Goal: Book appointment/travel/reservation

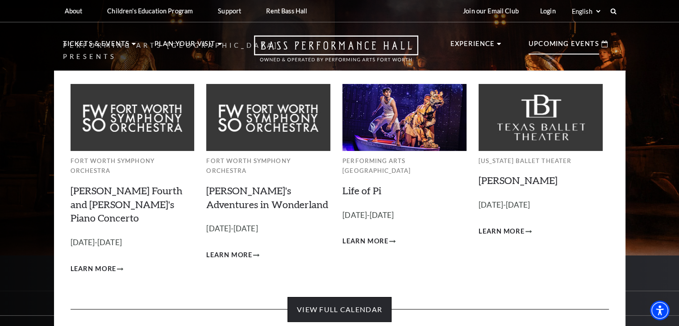
click at [334, 297] on link "View Full Calendar" at bounding box center [340, 309] width 104 height 25
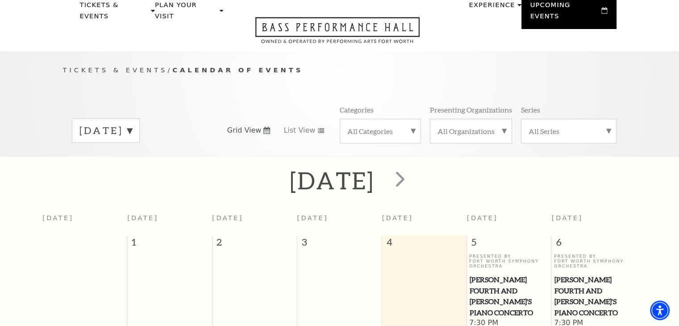
scroll to position [34, 0]
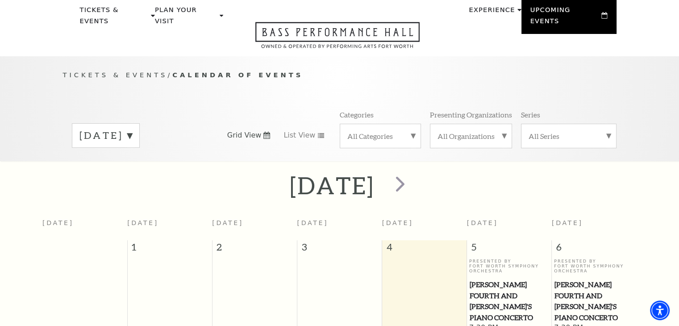
click at [127, 131] on div "[DATE]" at bounding box center [106, 135] width 68 height 25
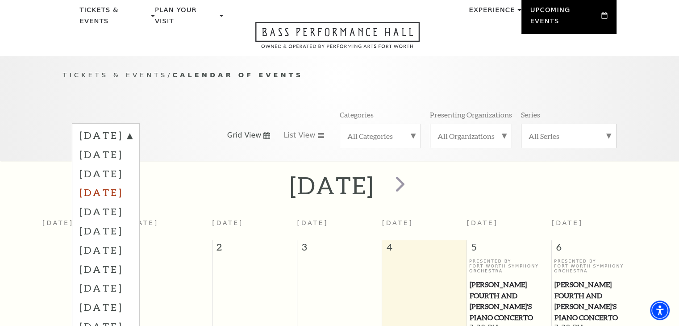
click at [132, 183] on label "[DATE]" at bounding box center [105, 192] width 53 height 19
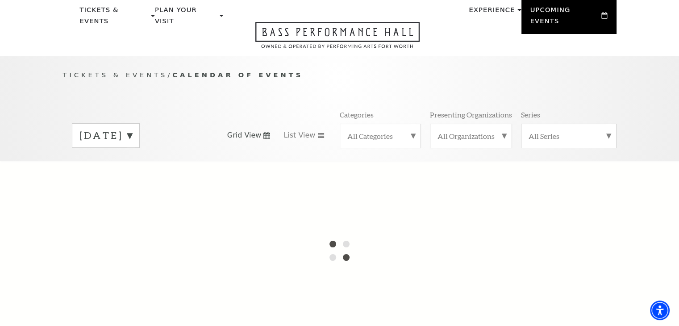
click at [132, 129] on label "[DATE]" at bounding box center [105, 136] width 53 height 14
click at [132, 129] on label "[DATE]" at bounding box center [105, 137] width 53 height 16
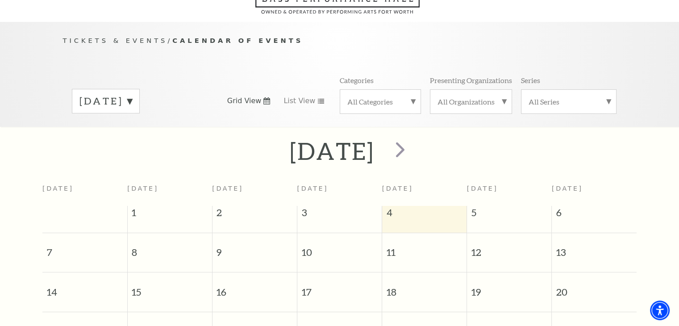
scroll to position [79, 0]
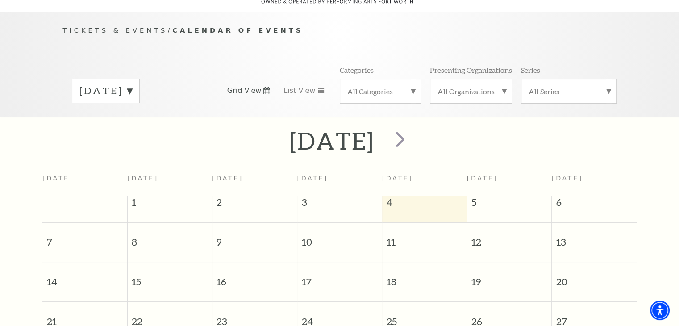
click at [132, 84] on label "[DATE]" at bounding box center [105, 91] width 53 height 14
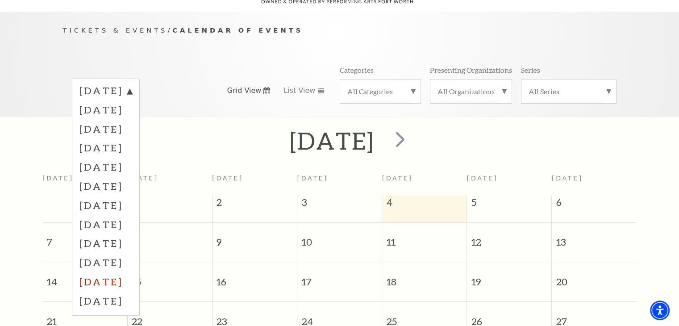
click at [117, 272] on label "[DATE]" at bounding box center [105, 281] width 53 height 19
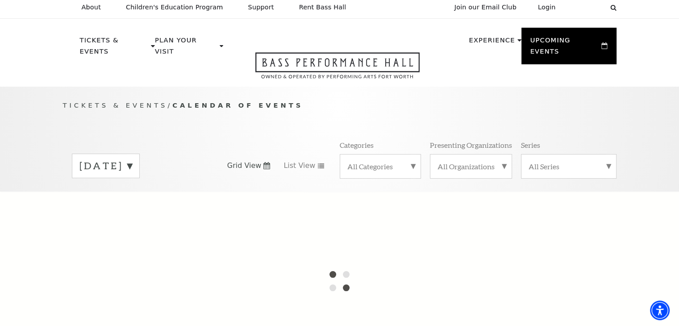
scroll to position [0, 0]
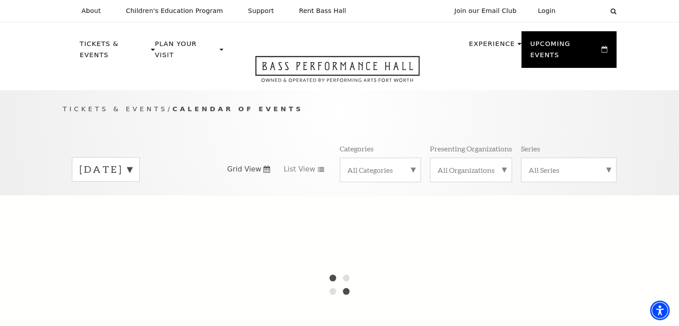
click at [78, 105] on span "Tickets & Events" at bounding box center [115, 109] width 105 height 8
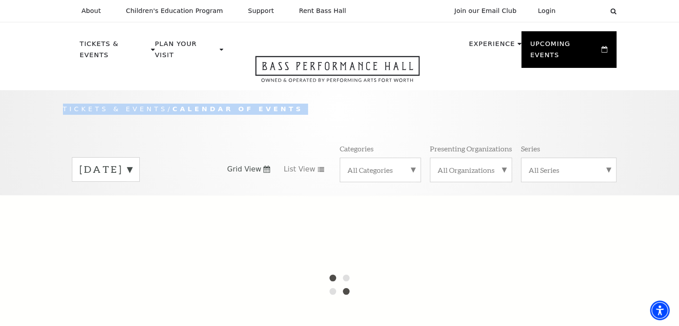
drag, startPoint x: 78, startPoint y: 95, endPoint x: 298, endPoint y: 95, distance: 220.6
click at [298, 104] on p "Tickets & Events / Calendar of Events" at bounding box center [340, 109] width 554 height 11
click at [277, 122] on div "Tickets & Events / Calendar of Events [DATE] Grid View List View Categories All…" at bounding box center [340, 149] width 572 height 91
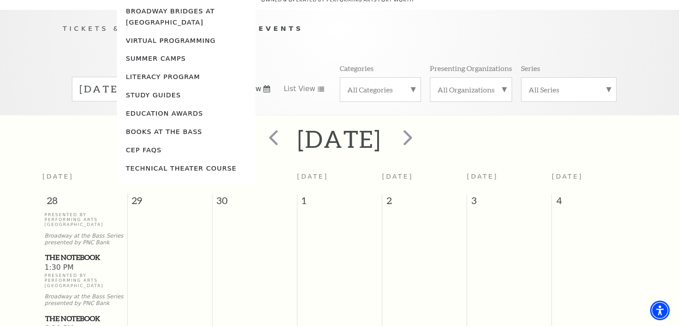
scroll to position [89, 0]
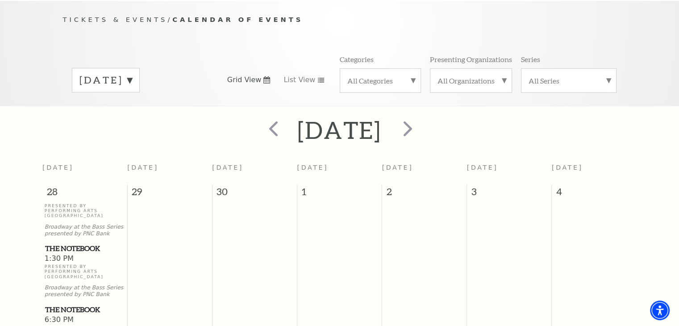
click at [102, 73] on label "[DATE]" at bounding box center [105, 80] width 53 height 14
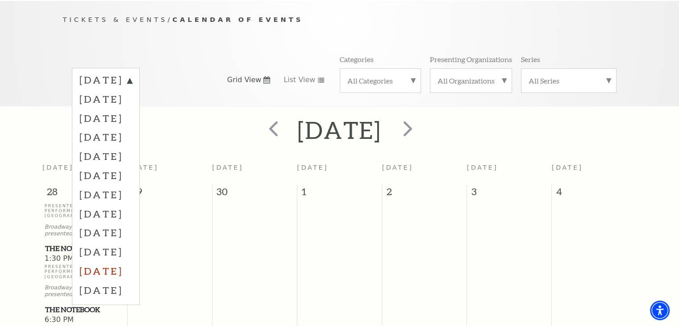
click at [125, 261] on label "[DATE]" at bounding box center [105, 270] width 53 height 19
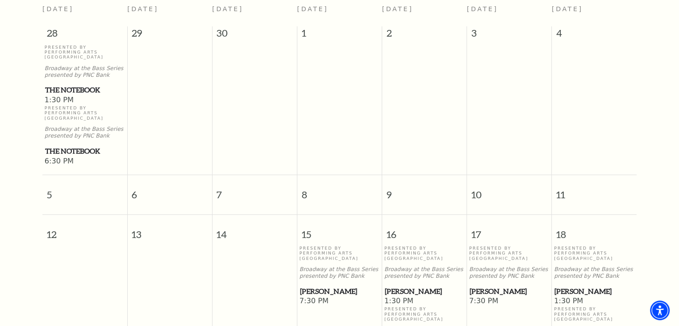
scroll to position [357, 0]
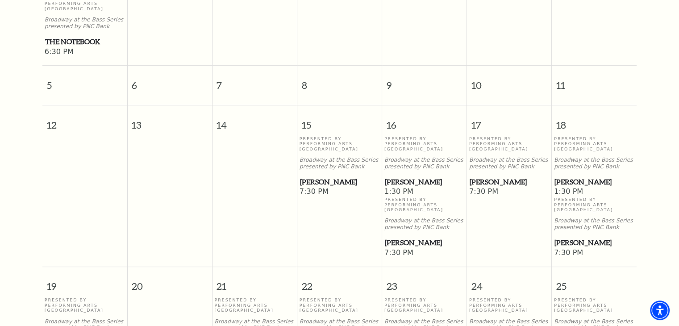
click at [319, 176] on span "[PERSON_NAME]" at bounding box center [339, 181] width 79 height 11
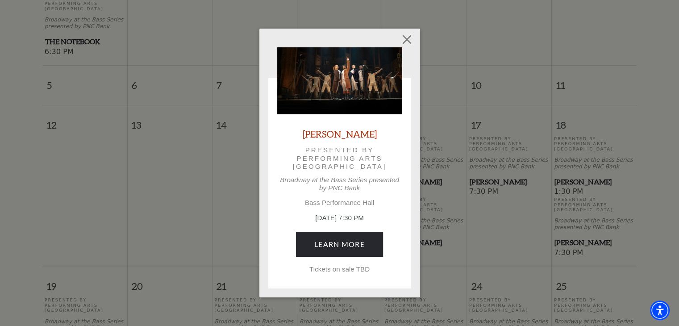
click at [359, 269] on p "Tickets on sale TBD" at bounding box center [339, 269] width 125 height 8
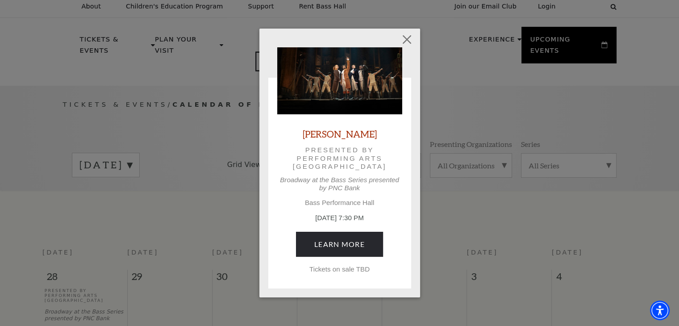
scroll to position [0, 0]
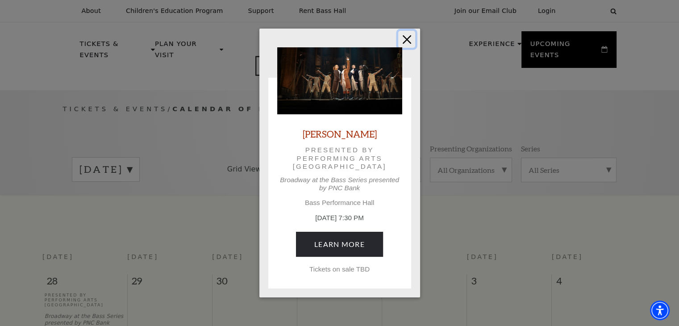
click at [406, 43] on button "Close" at bounding box center [406, 39] width 17 height 17
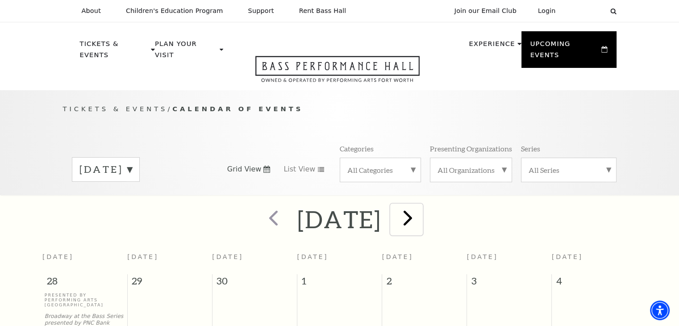
click at [420, 205] on span "next" at bounding box center [407, 217] width 25 height 25
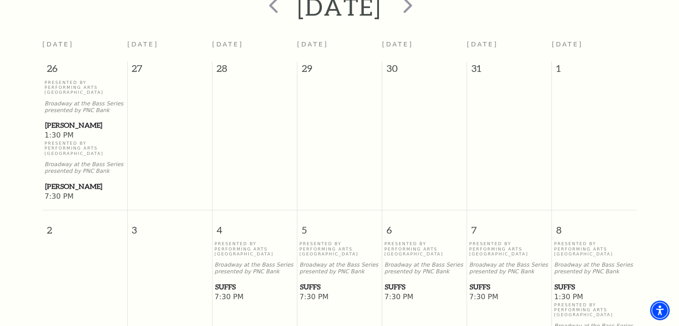
scroll to position [34, 0]
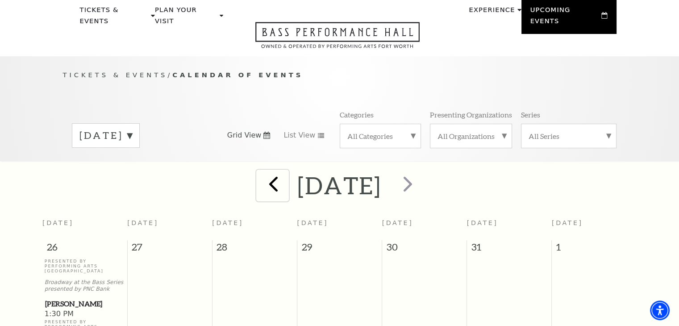
click at [261, 171] on span "prev" at bounding box center [273, 183] width 25 height 25
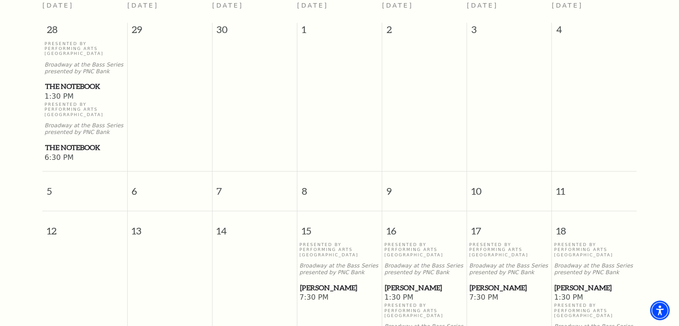
scroll to position [391, 0]
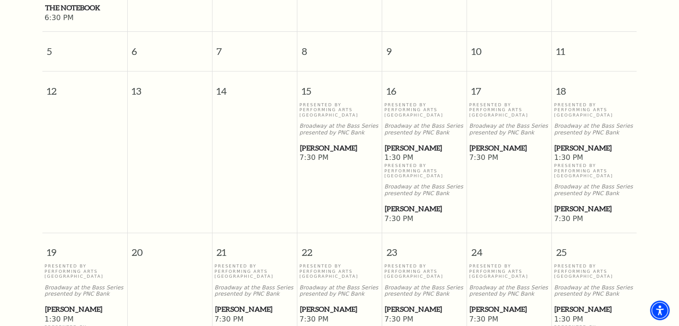
click at [324, 142] on span "[PERSON_NAME]" at bounding box center [339, 147] width 79 height 11
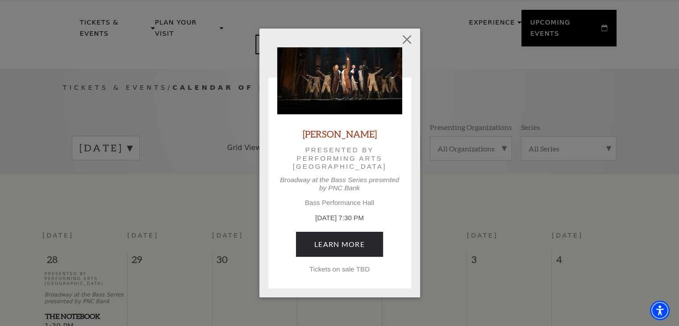
scroll to position [0, 0]
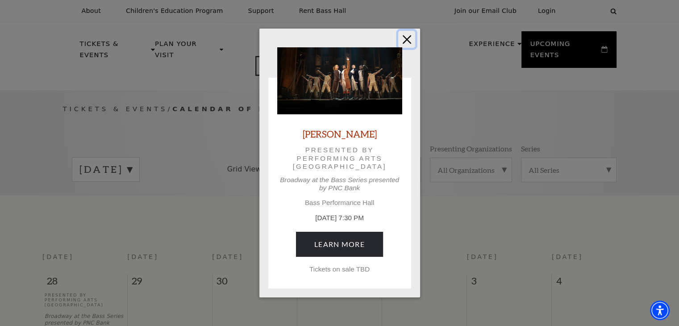
click at [406, 38] on button "Close" at bounding box center [406, 39] width 17 height 17
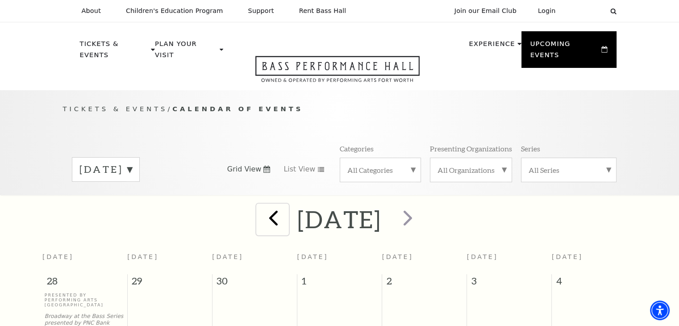
click at [261, 208] on span "prev" at bounding box center [273, 217] width 25 height 25
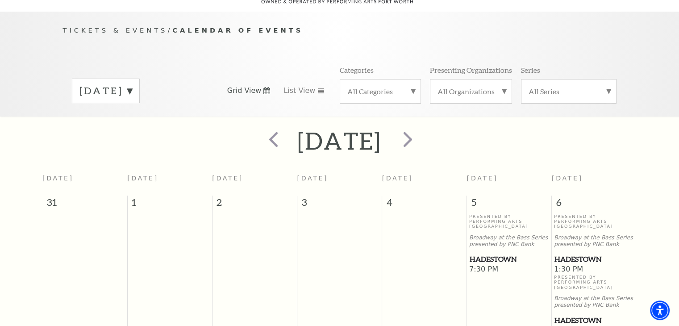
scroll to position [257, 0]
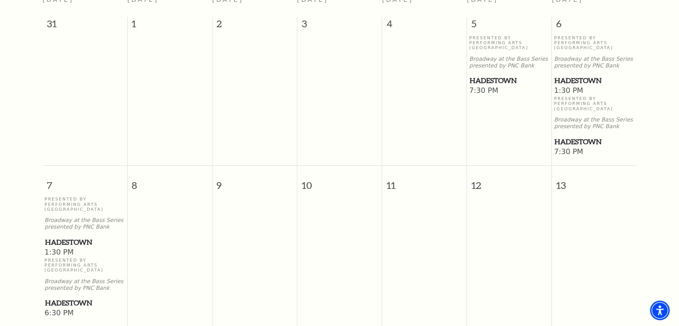
click at [493, 75] on span "Hadestown" at bounding box center [509, 80] width 79 height 11
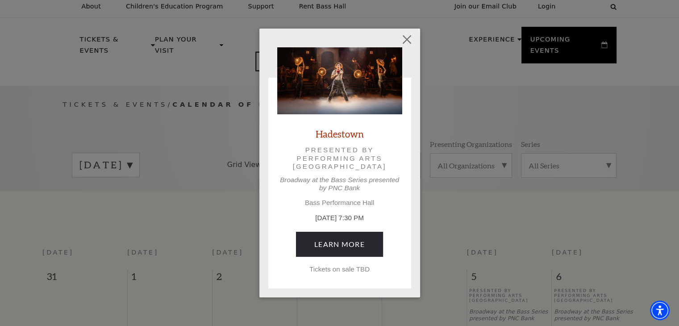
scroll to position [0, 0]
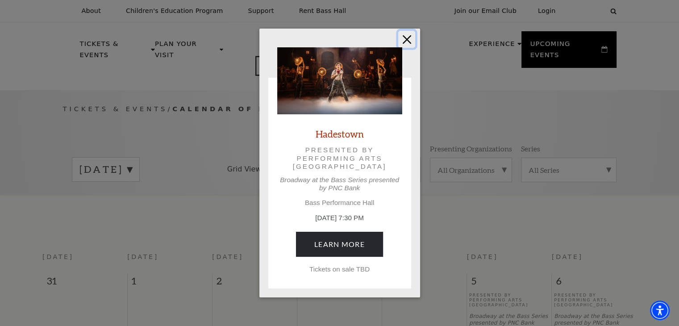
drag, startPoint x: 403, startPoint y: 41, endPoint x: 392, endPoint y: 42, distance: 11.2
click at [403, 41] on button "Close" at bounding box center [406, 39] width 17 height 17
